Goal: Task Accomplishment & Management: Use online tool/utility

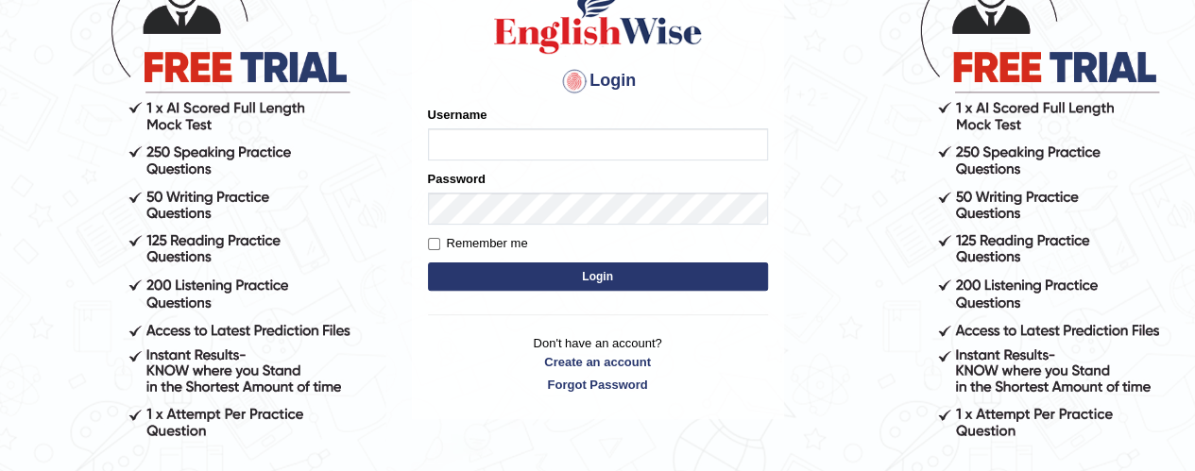
scroll to position [179, 0]
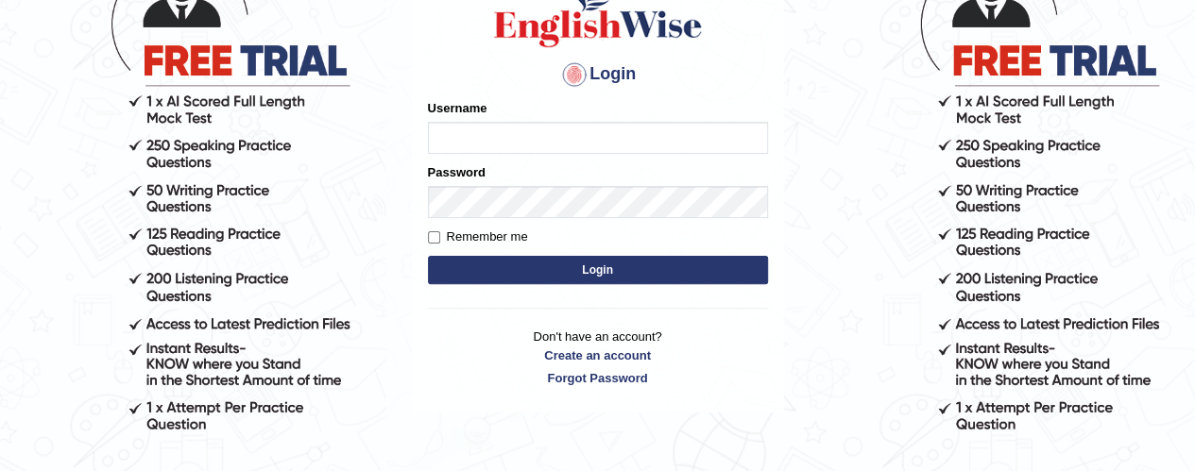
type input "ramandeep77"
click at [605, 283] on button "Login" at bounding box center [598, 270] width 340 height 28
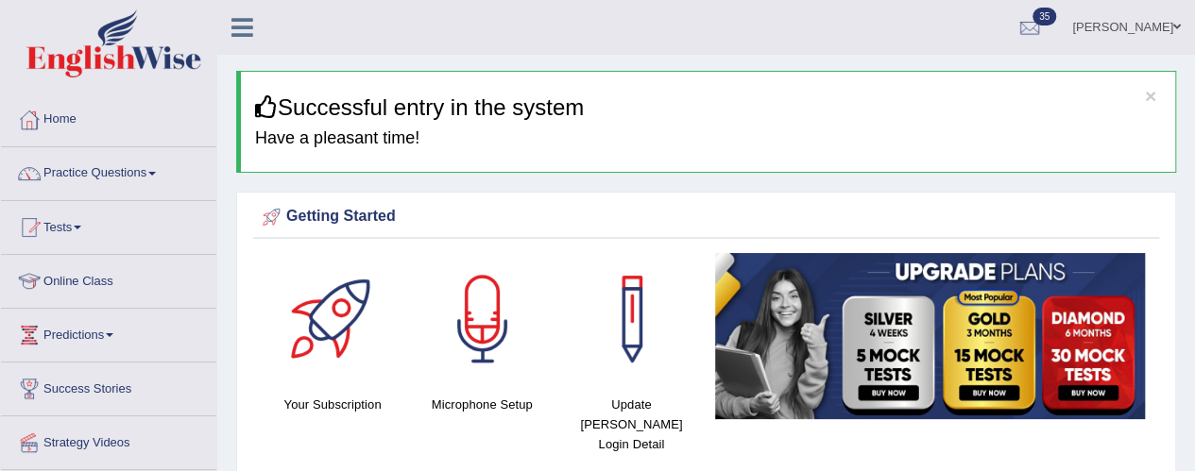
click at [70, 230] on link "Tests" at bounding box center [108, 224] width 215 height 47
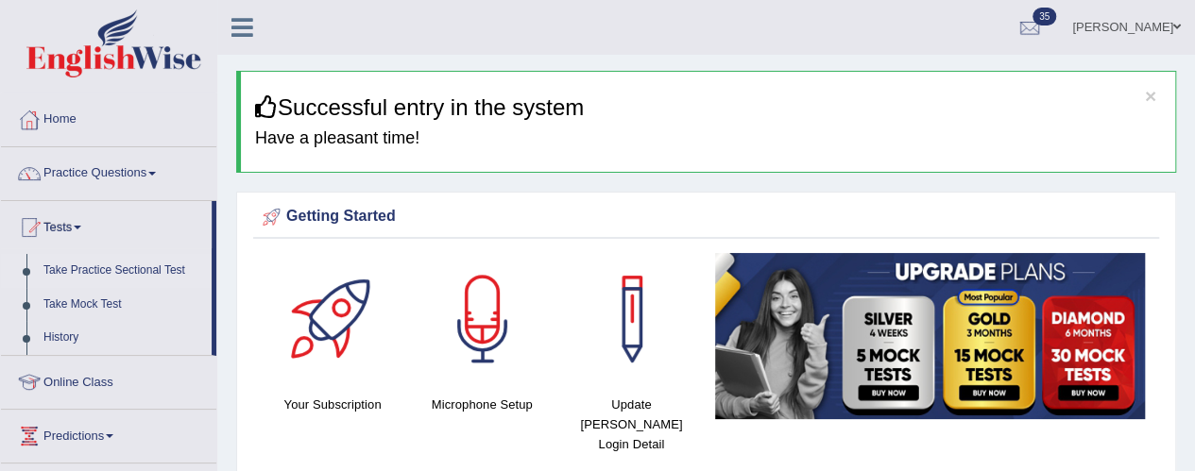
click at [129, 269] on link "Take Practice Sectional Test" at bounding box center [123, 271] width 177 height 34
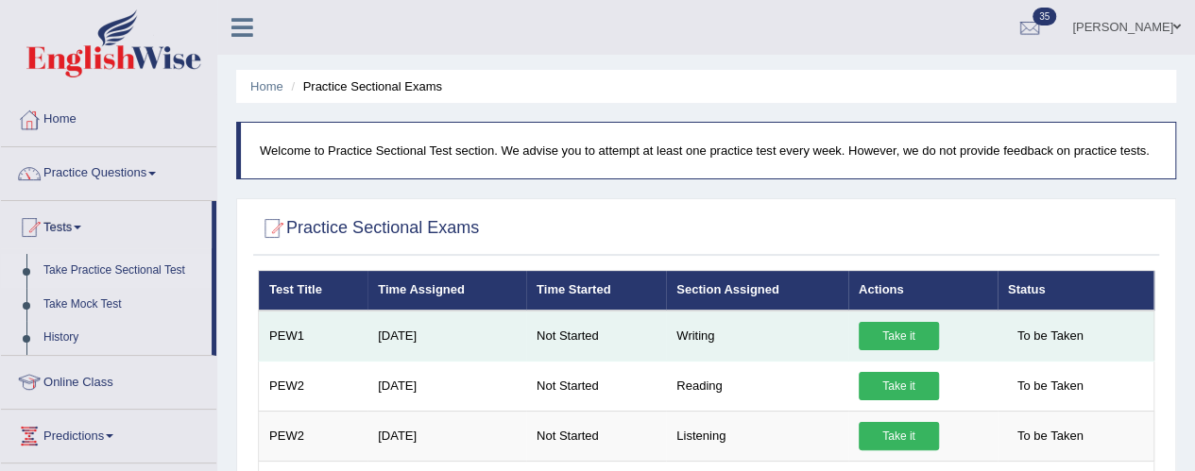
click at [911, 338] on link "Take it" at bounding box center [899, 336] width 80 height 28
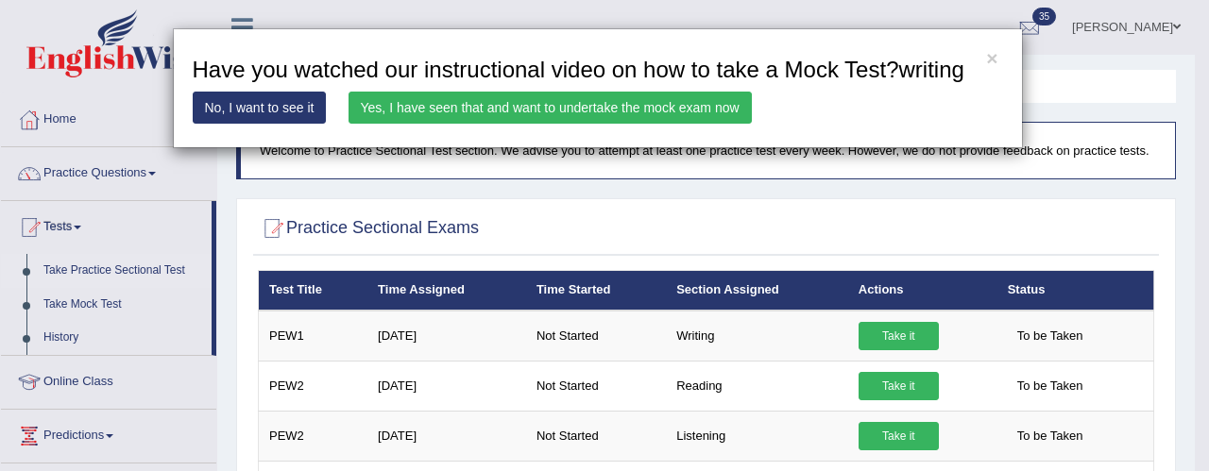
click at [263, 105] on link "No, I want to see it" at bounding box center [260, 108] width 134 height 32
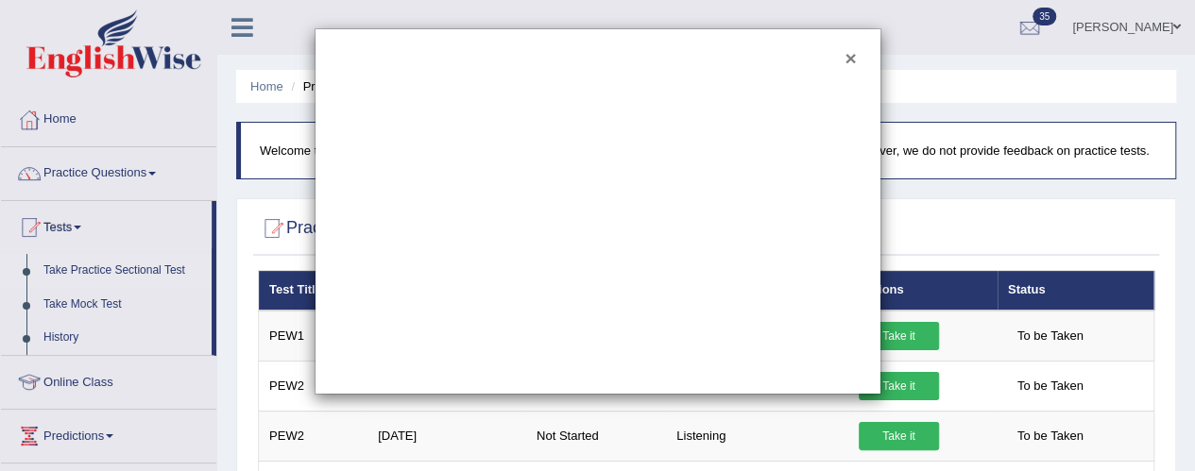
click at [850, 54] on button "×" at bounding box center [849, 58] width 11 height 20
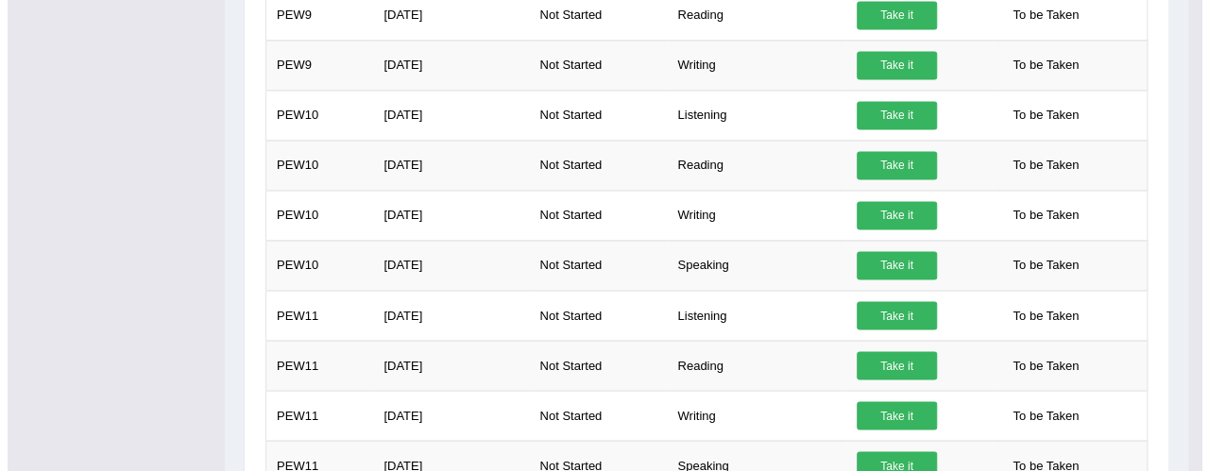
scroll to position [1503, 0]
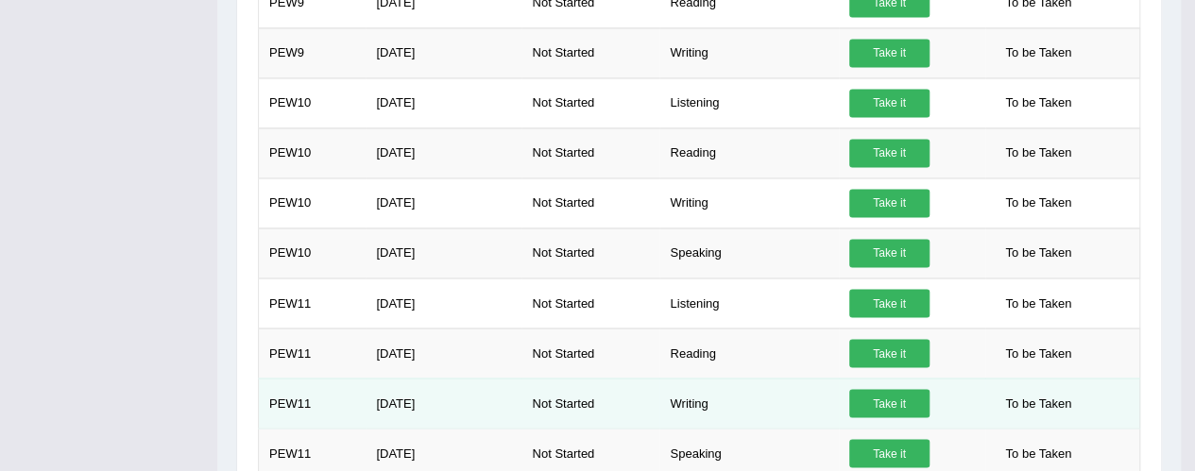
click at [776, 378] on td "Writing" at bounding box center [748, 403] width 179 height 50
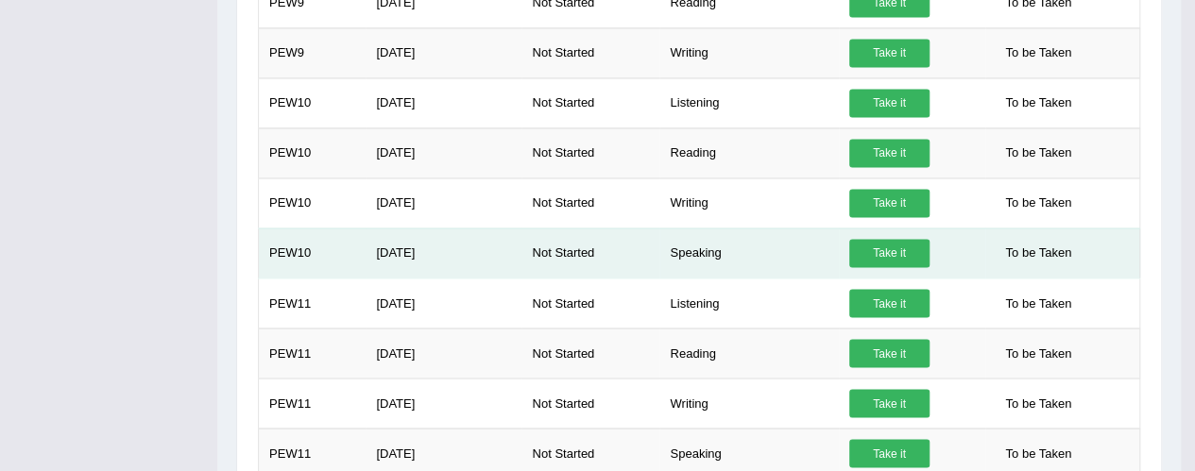
click at [705, 247] on td "Speaking" at bounding box center [748, 253] width 179 height 50
click at [885, 244] on link "Take it" at bounding box center [889, 253] width 80 height 28
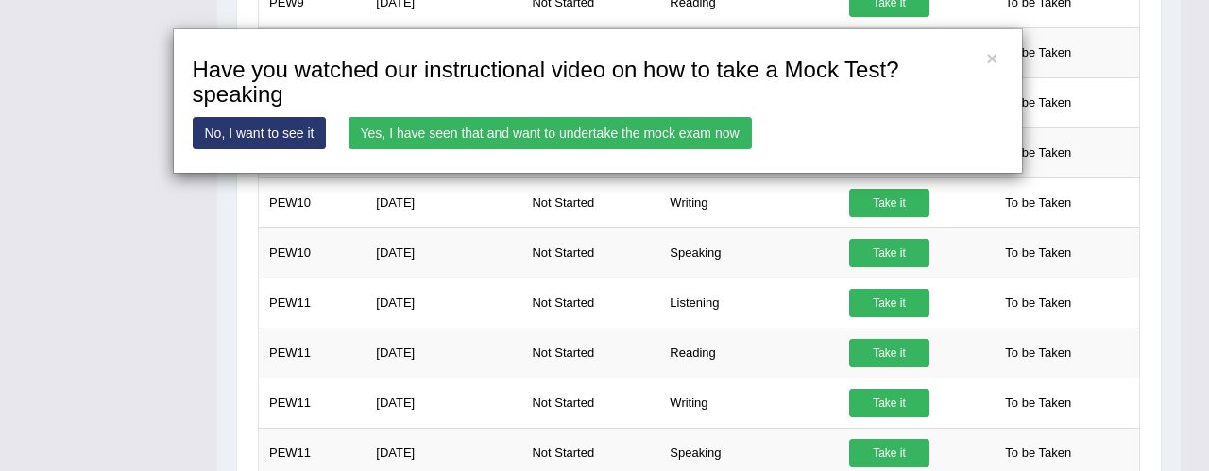
click at [675, 139] on link "Yes, I have seen that and want to undertake the mock exam now" at bounding box center [550, 133] width 403 height 32
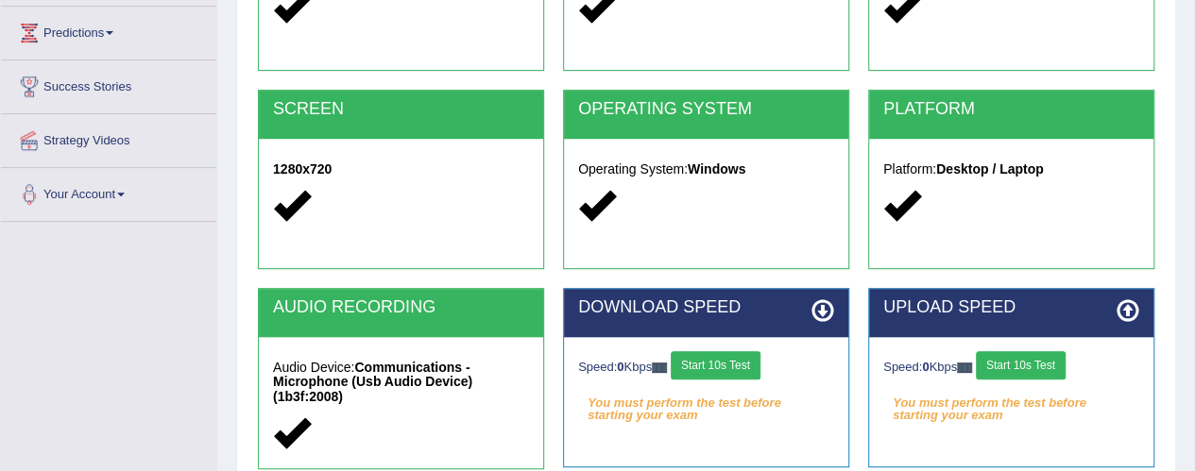
scroll to position [304, 0]
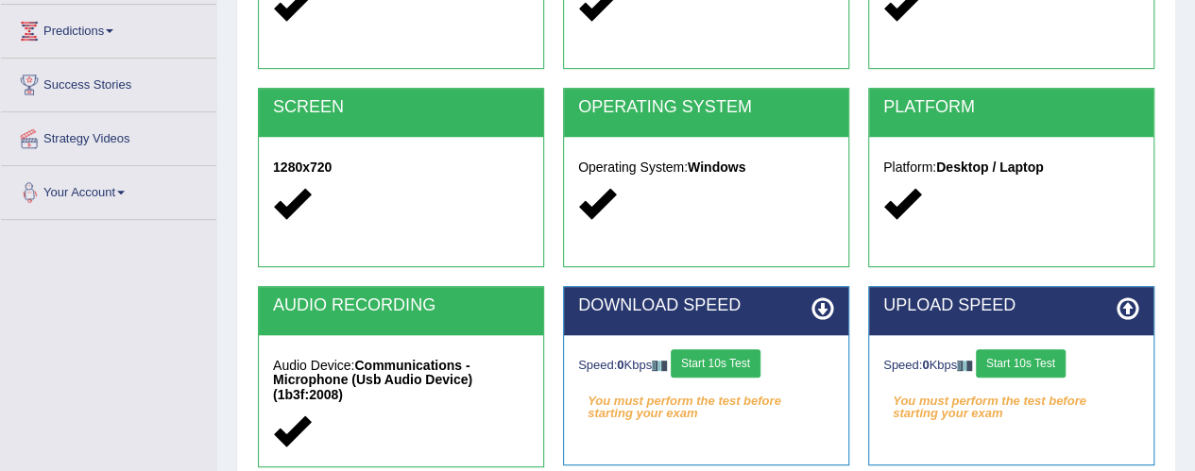
click at [729, 370] on button "Start 10s Test" at bounding box center [716, 363] width 90 height 28
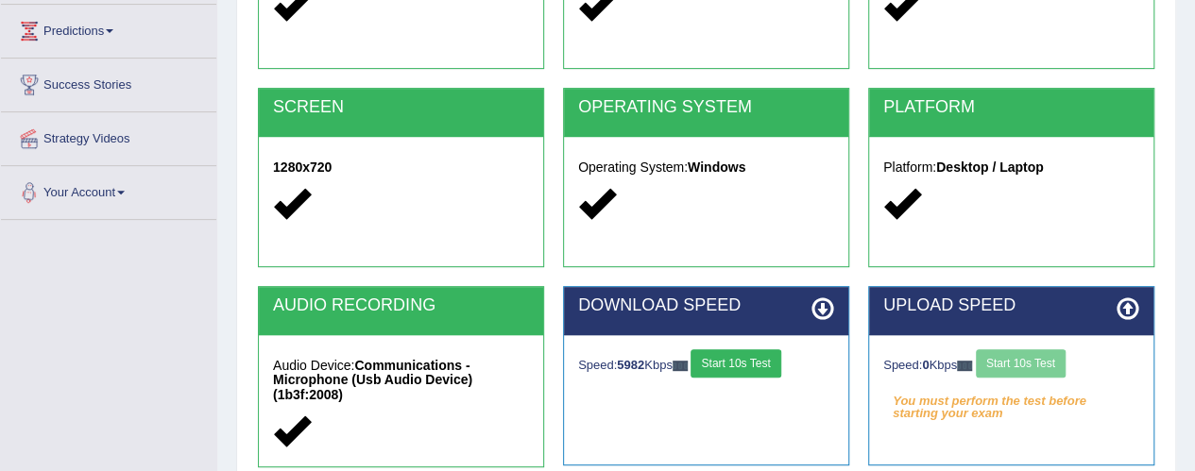
click at [1022, 370] on div "Speed: 0 Kbps Start 10s Test" at bounding box center [1011, 365] width 256 height 33
click at [1028, 364] on button "Start 10s Test" at bounding box center [1021, 363] width 90 height 28
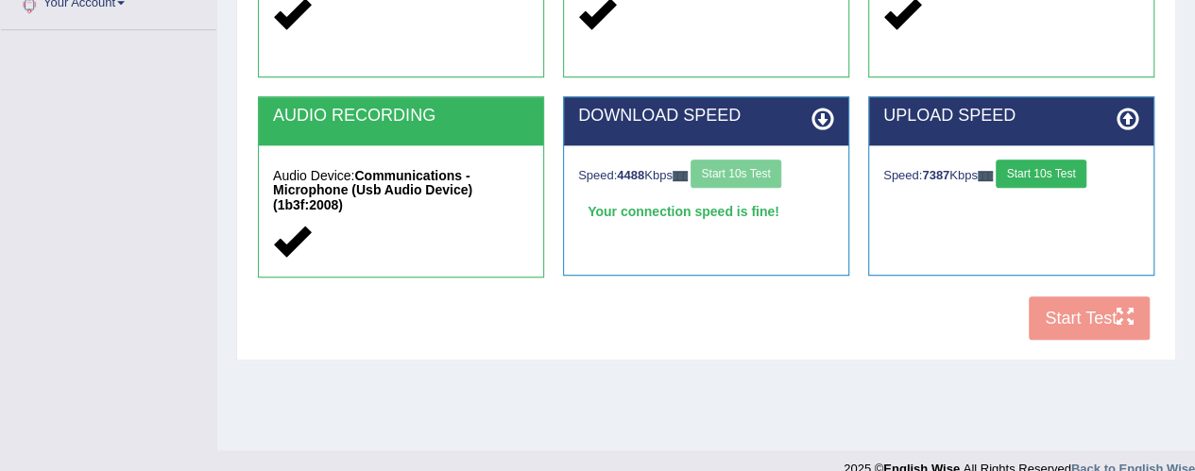
scroll to position [520, 0]
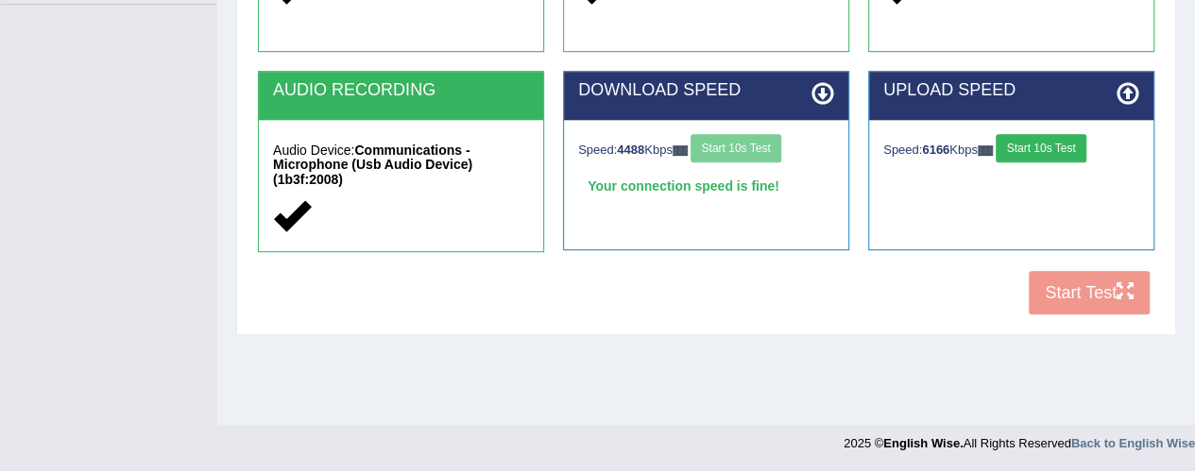
click at [1074, 294] on div "COOKIES Cookies Enabled JAVASCRIPT Javascript Enabled BROWSER Browser: Chrome S…" at bounding box center [706, -1] width 906 height 651
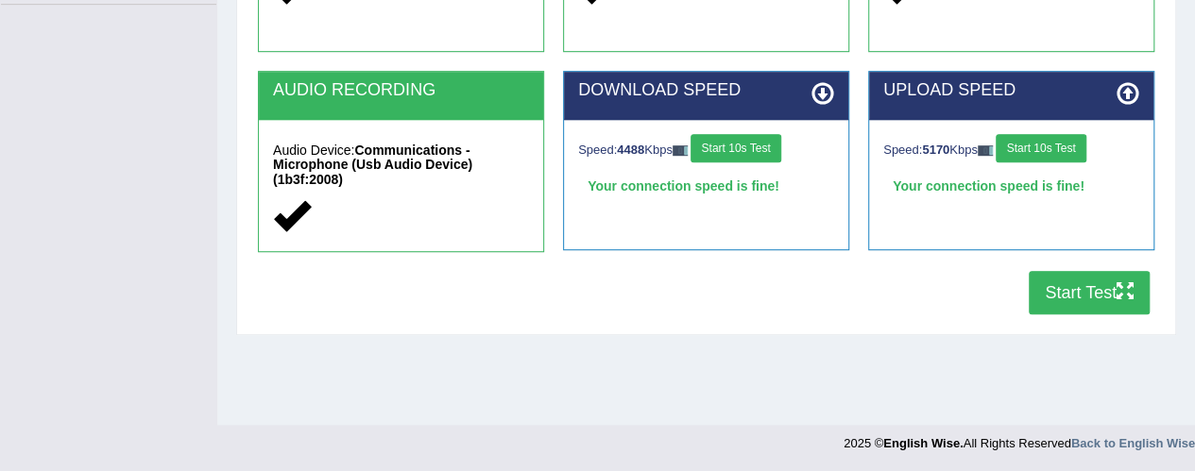
click at [1079, 297] on button "Start Test" at bounding box center [1089, 292] width 121 height 43
